Goal: Feedback & Contribution: Submit feedback/report problem

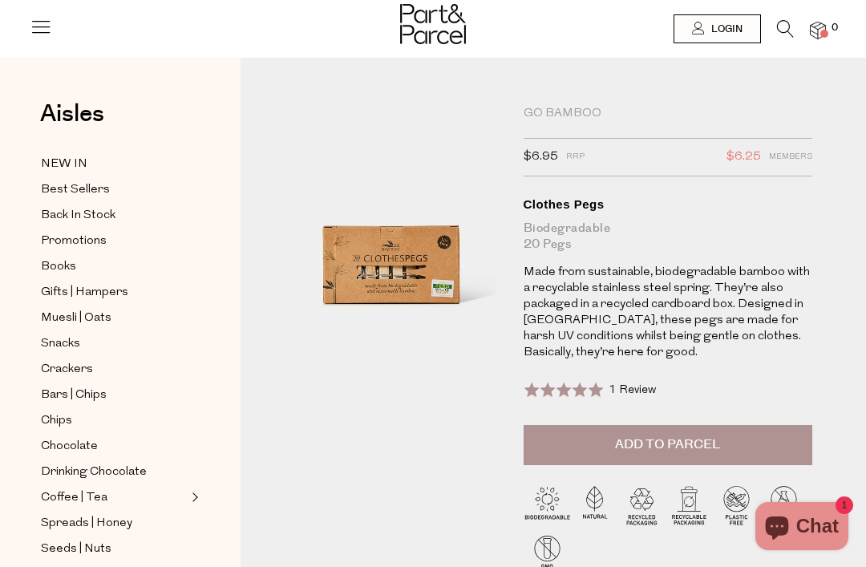
click at [789, 23] on icon at bounding box center [785, 29] width 17 height 18
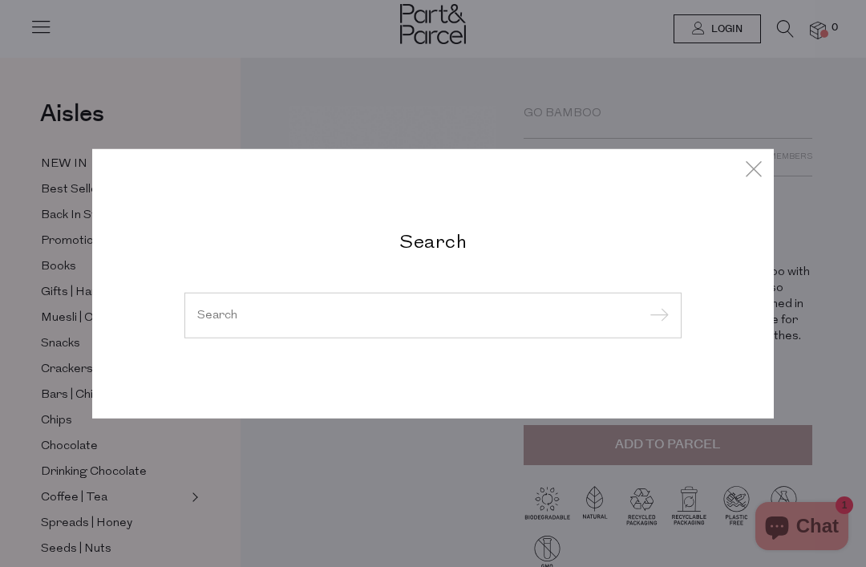
click at [430, 309] on input "search" at bounding box center [433, 315] width 472 height 12
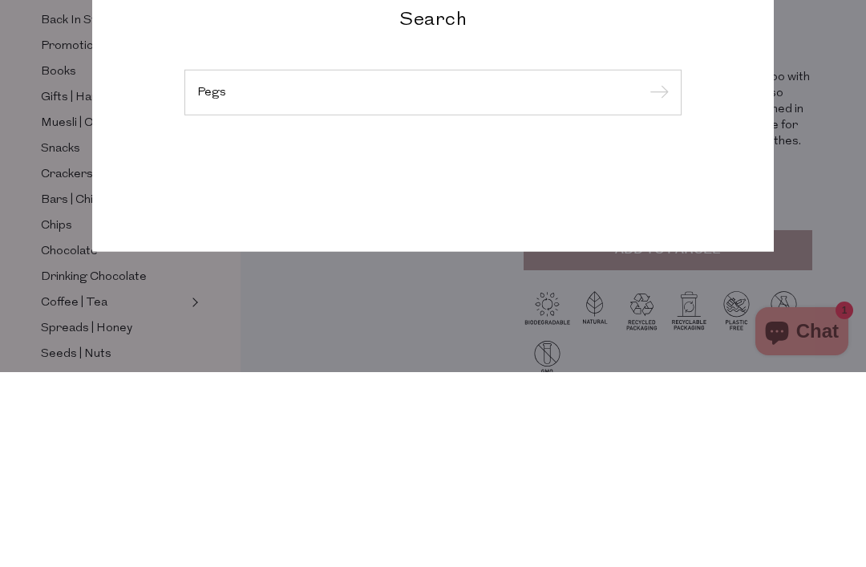
type input "Pegs"
click at [656, 276] on input "submit" at bounding box center [657, 288] width 24 height 24
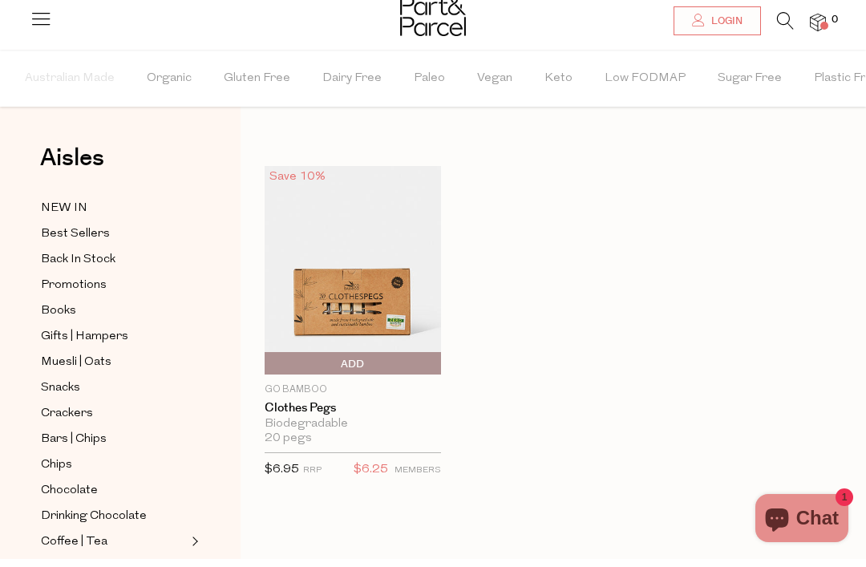
scroll to position [14, 0]
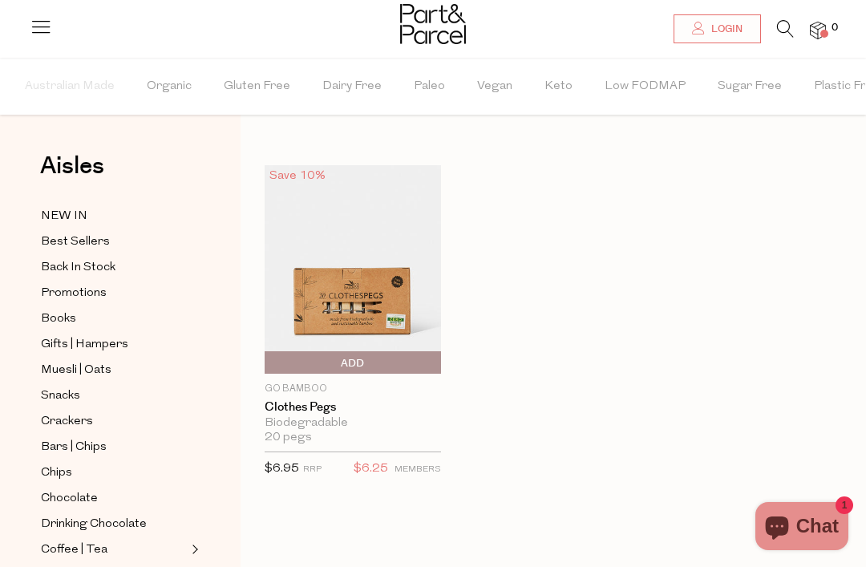
click at [346, 273] on img at bounding box center [353, 269] width 176 height 209
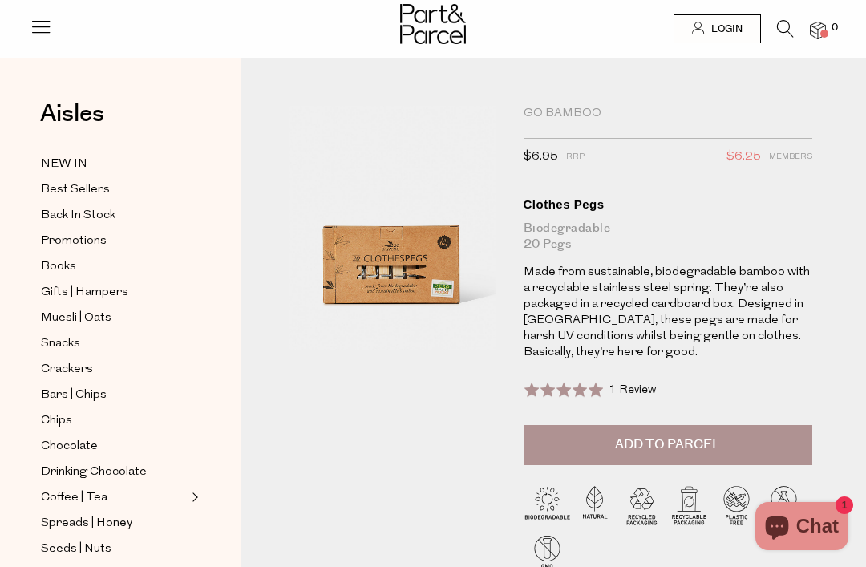
click at [83, 244] on span "Promotions" at bounding box center [74, 241] width 66 height 19
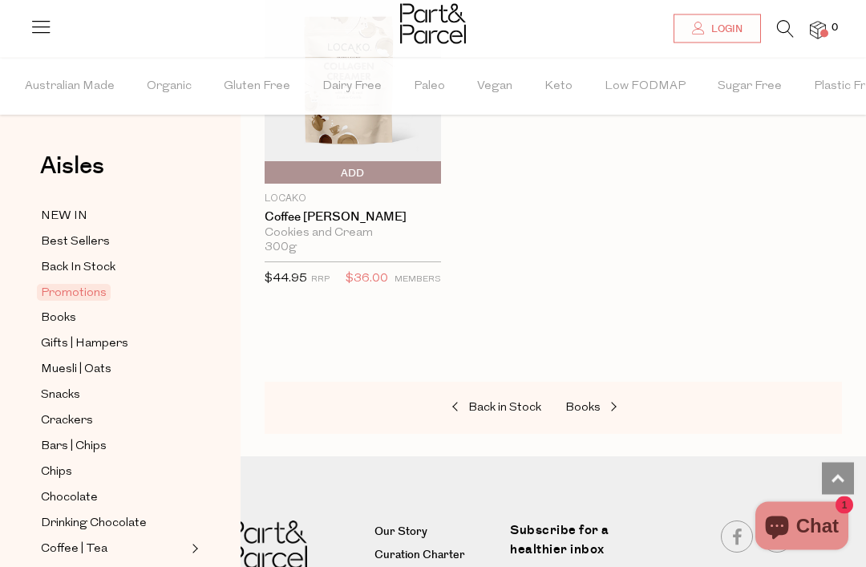
scroll to position [2083, 0]
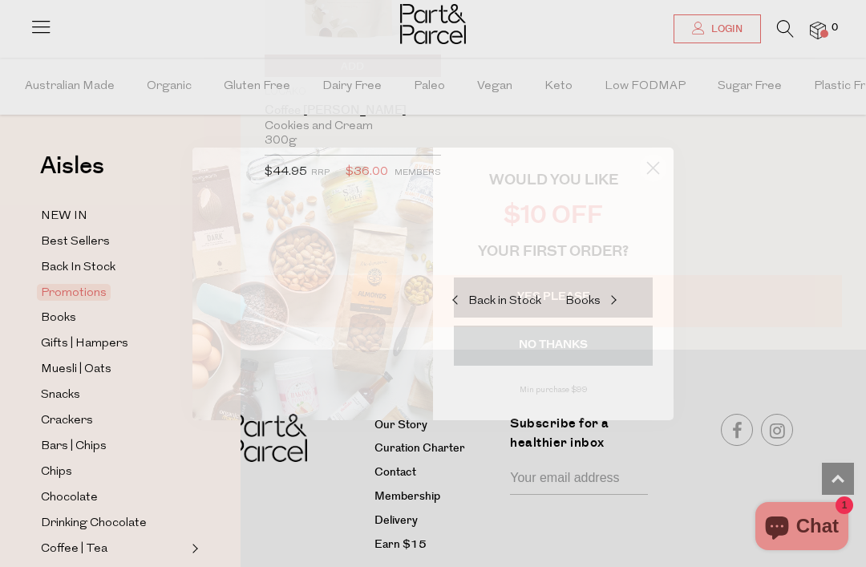
click at [646, 180] on circle "Close dialog" at bounding box center [653, 167] width 26 height 26
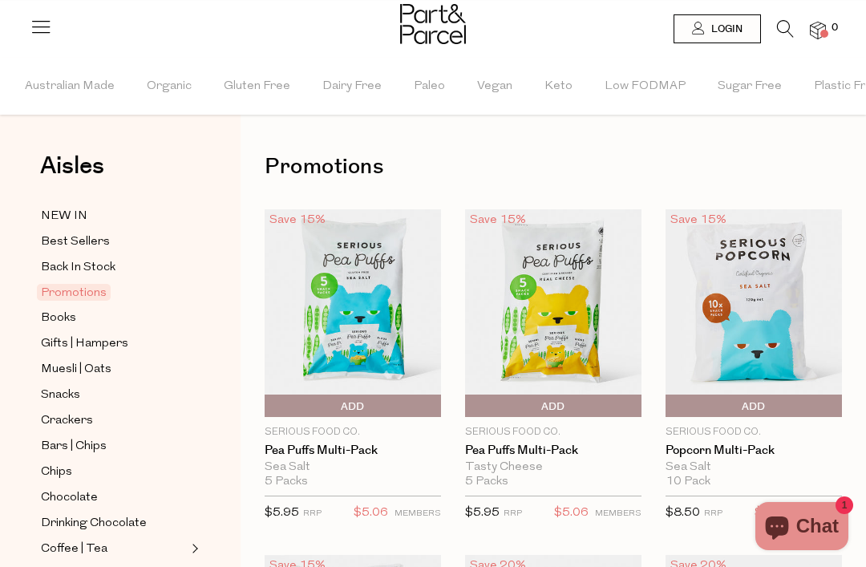
scroll to position [25, 0]
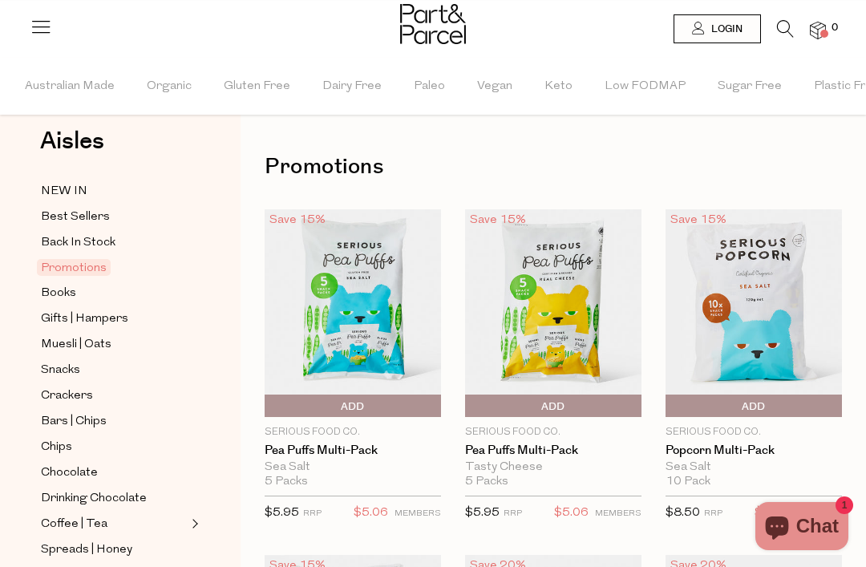
click at [75, 361] on span "Snacks" at bounding box center [60, 370] width 39 height 19
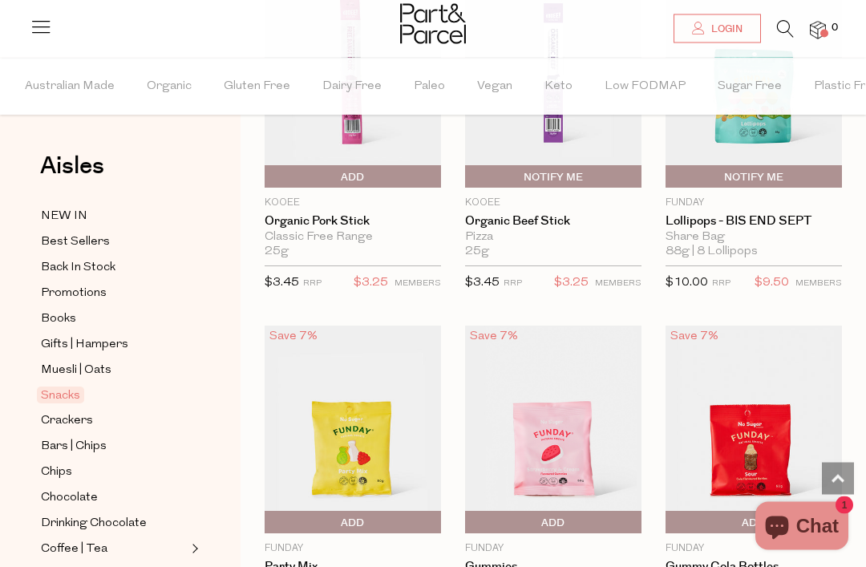
scroll to position [1281, 0]
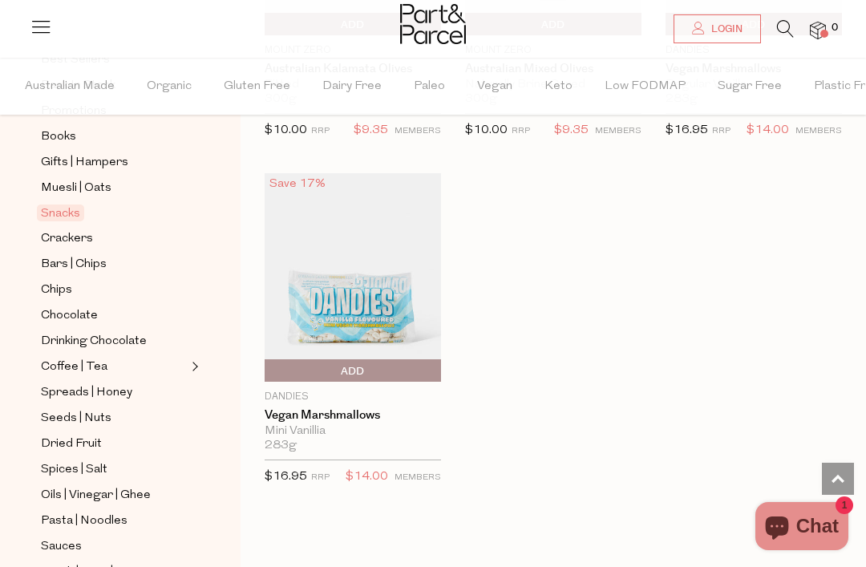
scroll to position [186, 0]
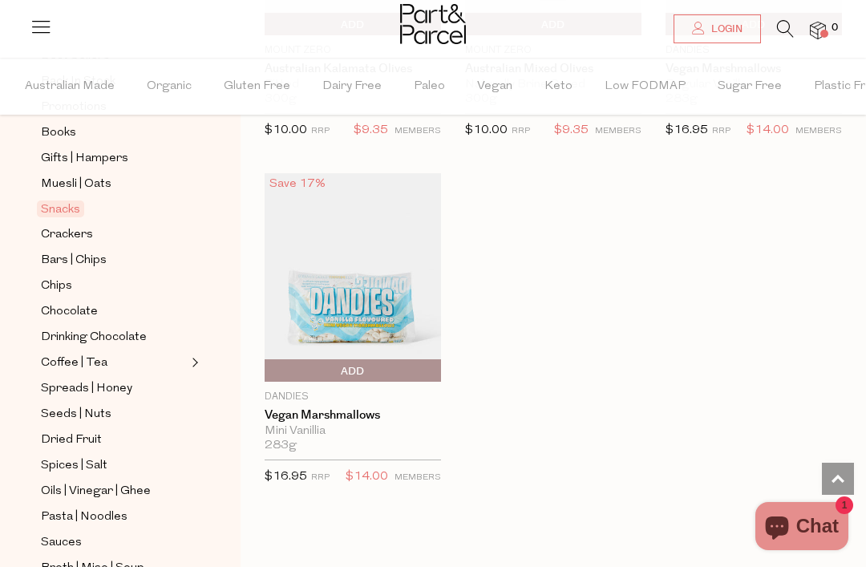
click at [60, 277] on span "Chips" at bounding box center [56, 286] width 31 height 19
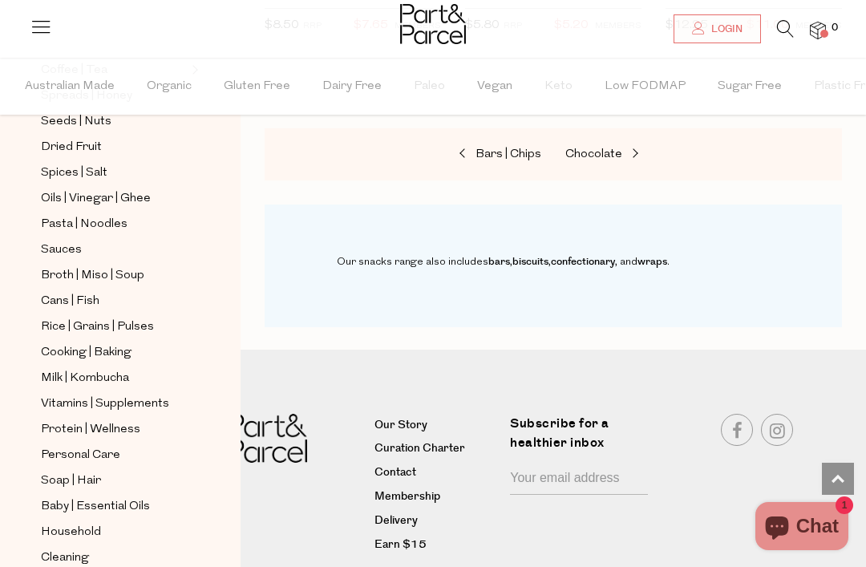
scroll to position [481, 0]
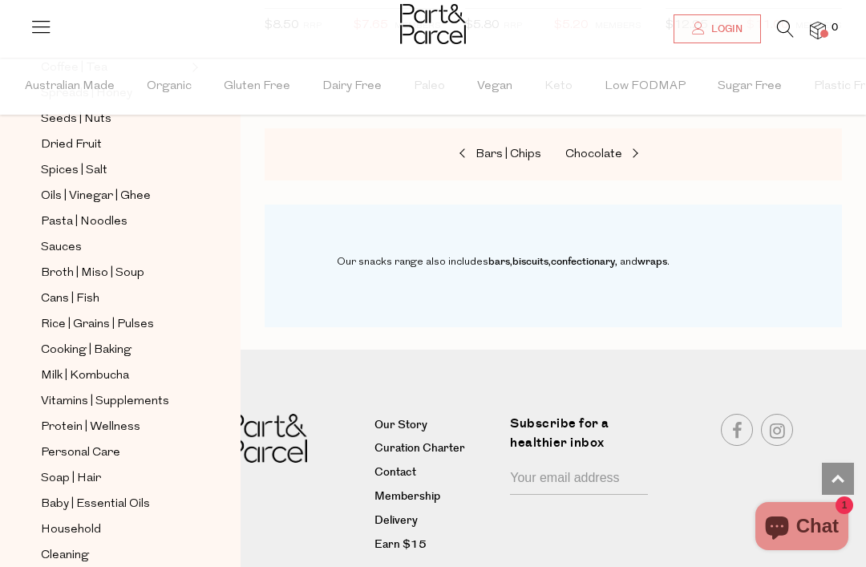
click at [129, 495] on span "Baby | Essential Oils" at bounding box center [95, 504] width 109 height 19
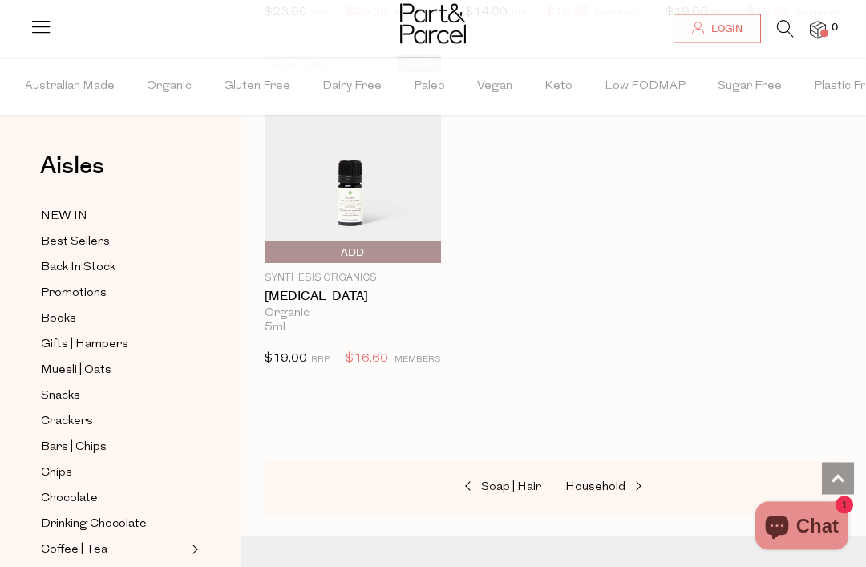
scroll to position [2071, 0]
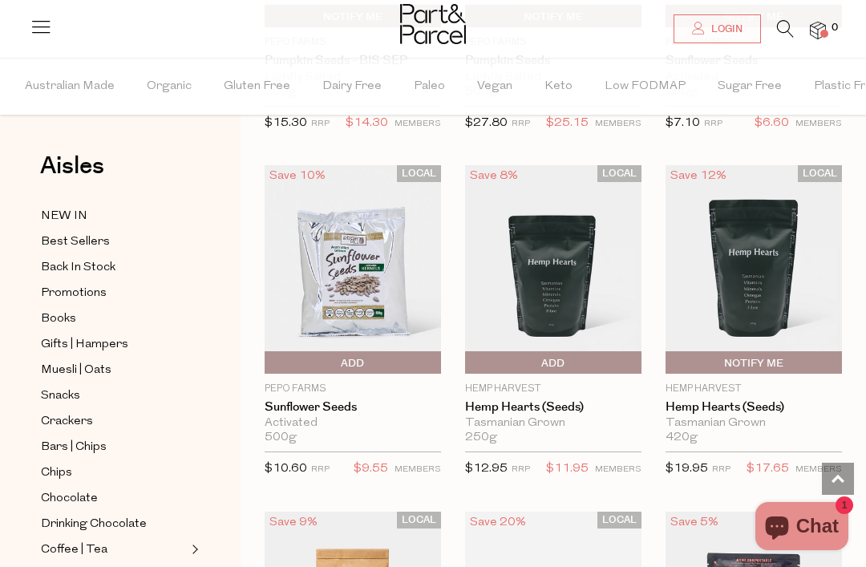
scroll to position [4542, 0]
click at [86, 413] on span "Crackers" at bounding box center [67, 421] width 52 height 19
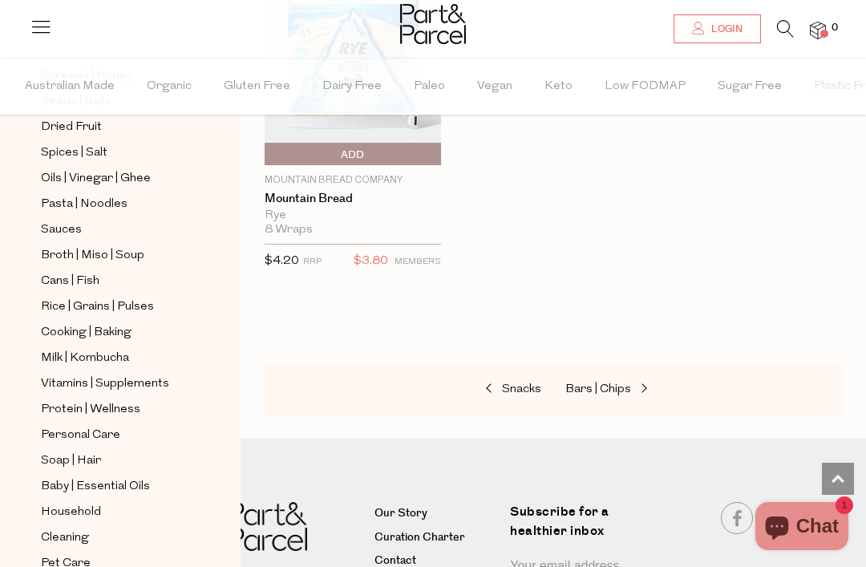
scroll to position [497, 0]
click at [110, 427] on span "Personal Care" at bounding box center [80, 436] width 79 height 19
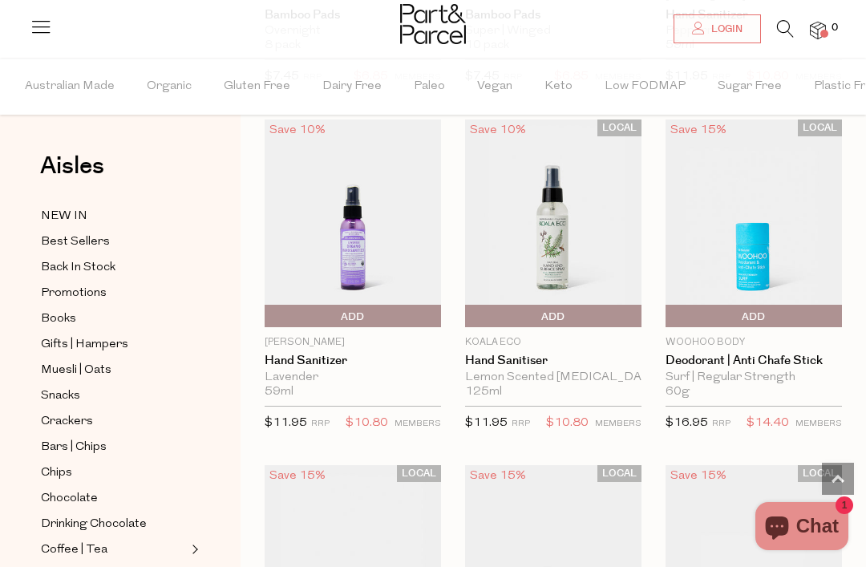
scroll to position [4933, 0]
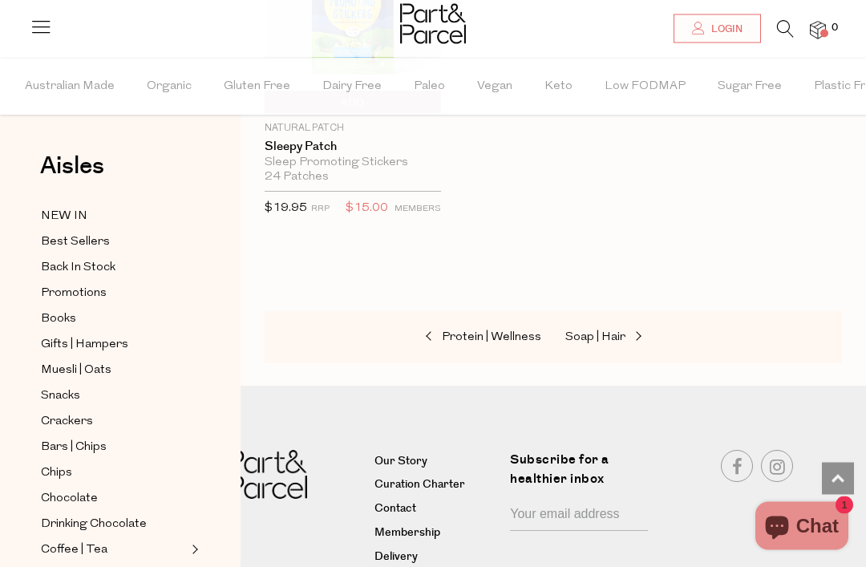
scroll to position [9680, 0]
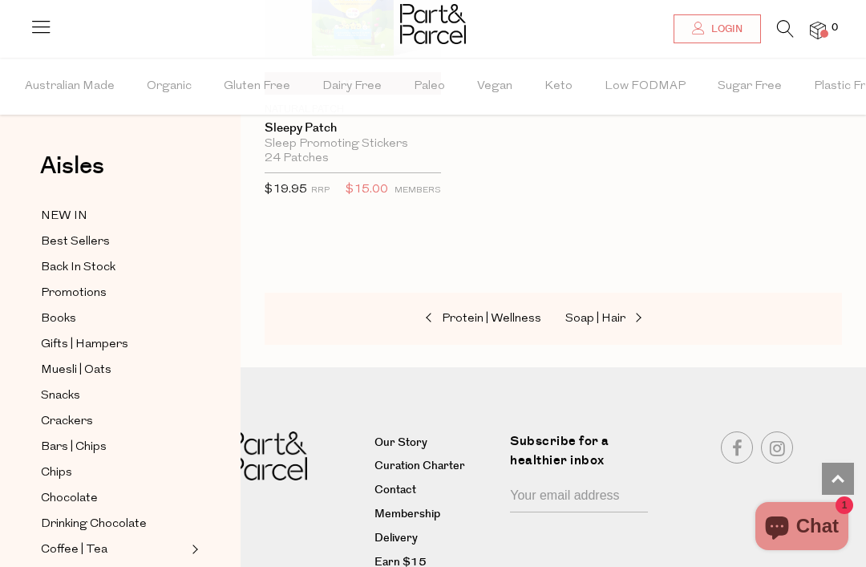
click at [428, 457] on link "Curation Charter" at bounding box center [437, 466] width 124 height 19
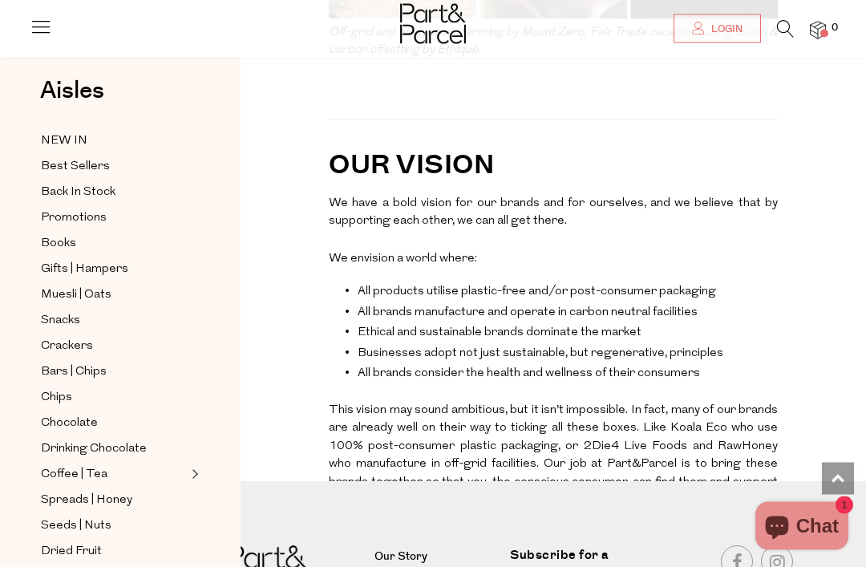
scroll to position [4333, 0]
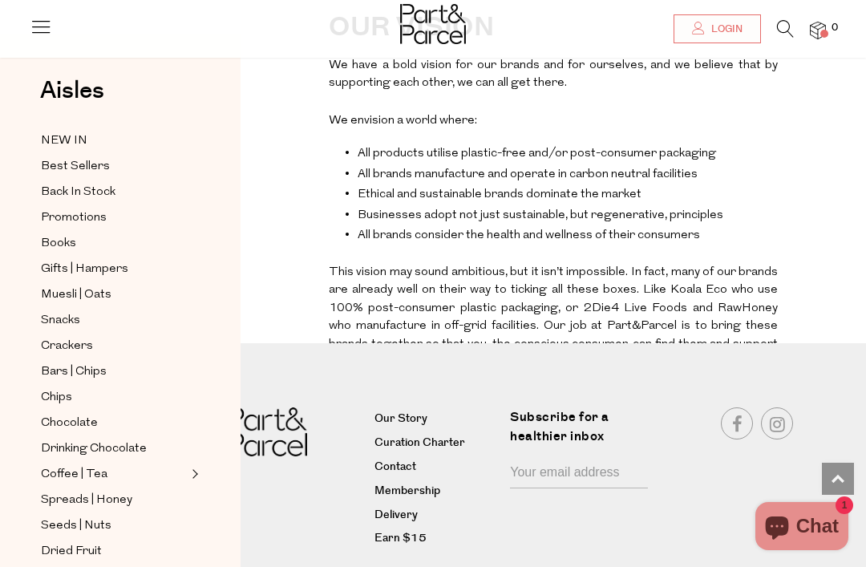
click at [411, 474] on link "Contact" at bounding box center [437, 467] width 124 height 19
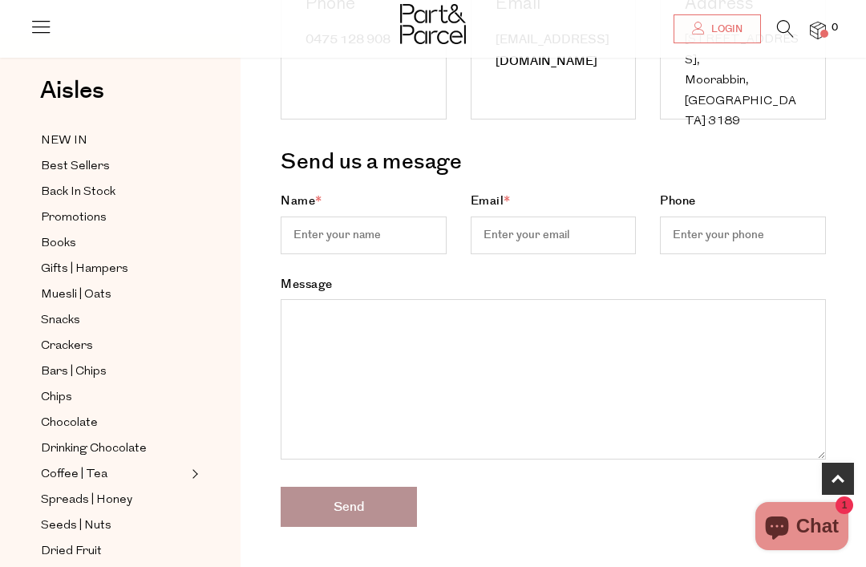
click at [386, 238] on input "Name *" at bounding box center [364, 236] width 166 height 38
type input "[PERSON_NAME]"
click at [585, 236] on input "Email *" at bounding box center [554, 236] width 166 height 38
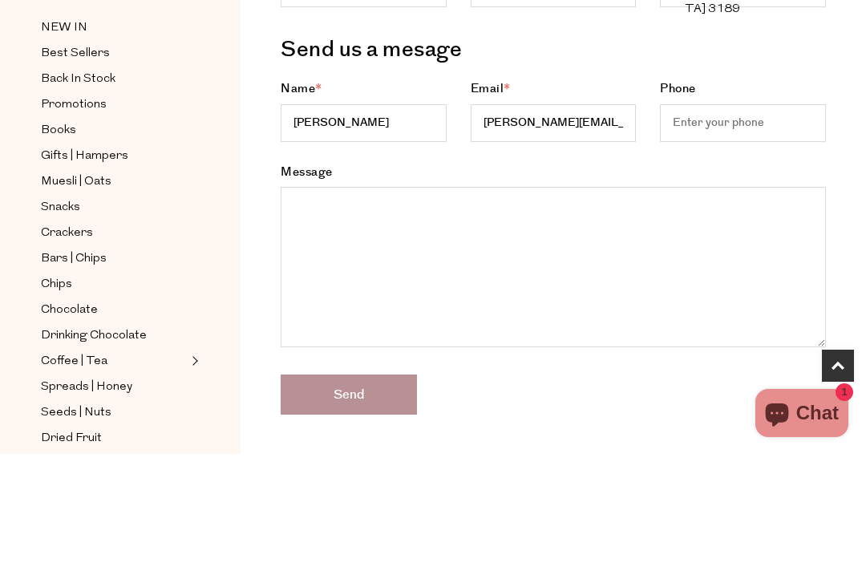
type input "[PERSON_NAME][EMAIL_ADDRESS][DOMAIN_NAME]"
click at [569, 300] on textarea "Message" at bounding box center [553, 380] width 545 height 160
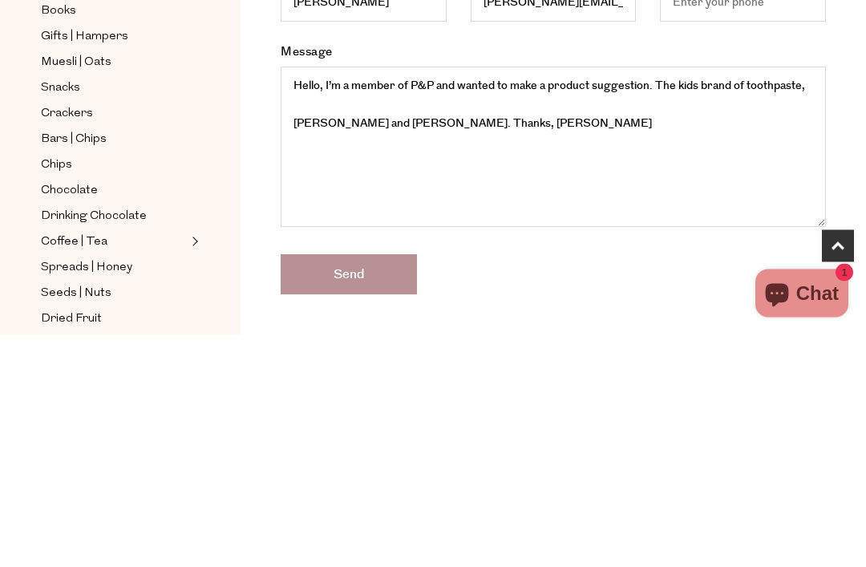
scroll to position [508, 0]
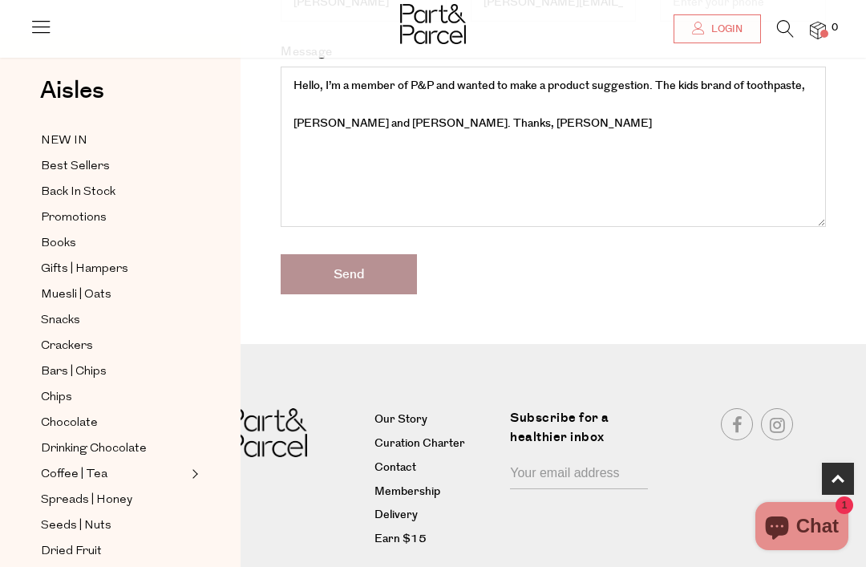
type textarea "Hello, I’m a member of P&P and wanted to make a product suggestion. The kids br…"
click at [379, 276] on input "Send" at bounding box center [349, 274] width 136 height 40
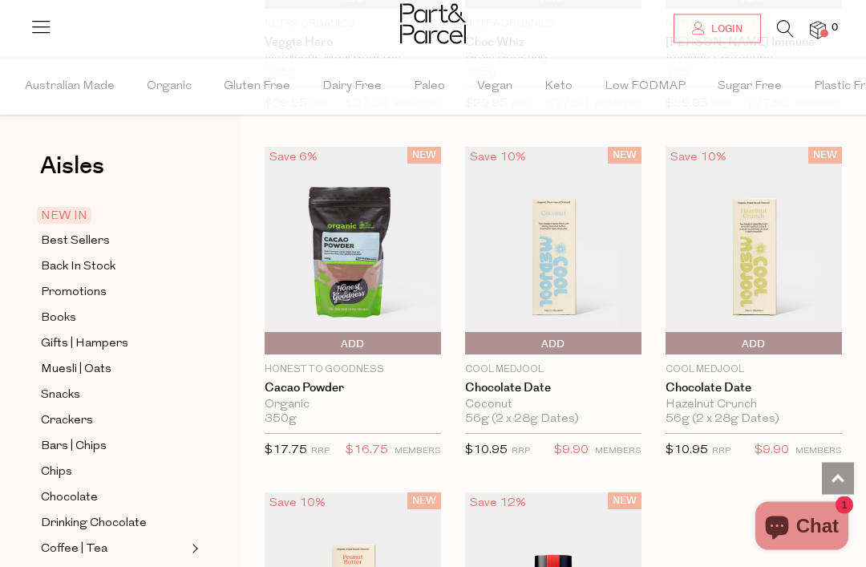
scroll to position [1120, 0]
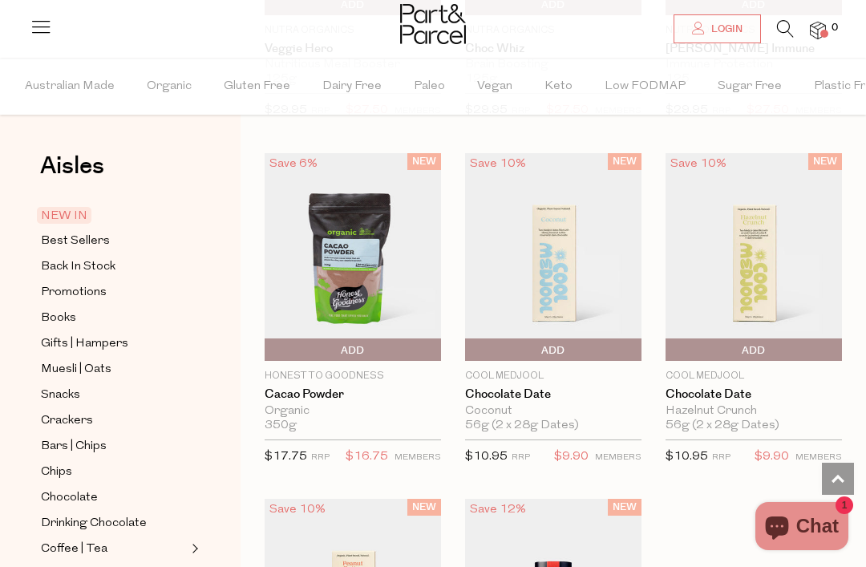
click at [755, 278] on img at bounding box center [754, 257] width 176 height 209
